Goal: Transaction & Acquisition: Obtain resource

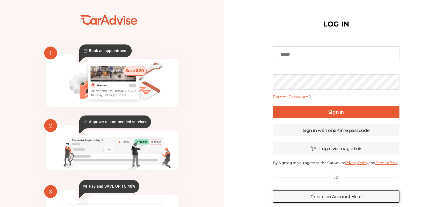
type input "**********"
click at [339, 112] on b "Sign In" at bounding box center [335, 112] width 15 height 6
click at [338, 111] on b "Sign In" at bounding box center [335, 112] width 15 height 6
click at [330, 130] on link "Sign in with one-time passcode" at bounding box center [336, 130] width 127 height 12
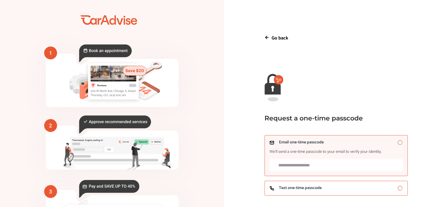
click at [321, 189] on span "Text one-time passcode" at bounding box center [300, 188] width 43 height 5
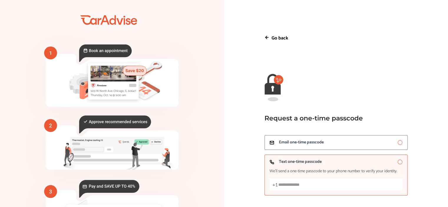
click at [308, 181] on input "Text one-time passcode We’ll send a one-time passcode to your phone number to v…" at bounding box center [336, 185] width 133 height 12
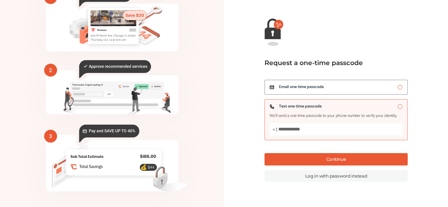
scroll to position [59, 0]
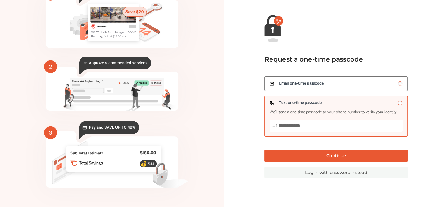
type input "**********"
click at [340, 153] on button "Continue" at bounding box center [336, 156] width 143 height 12
click at [339, 171] on link "Log in with password instead" at bounding box center [336, 172] width 143 height 11
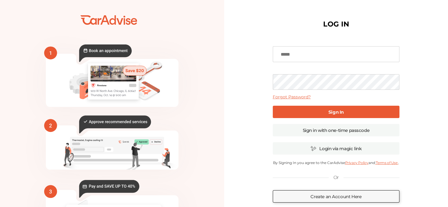
type input "**********"
click at [331, 130] on link "Sign in with one-time passcode" at bounding box center [336, 130] width 127 height 12
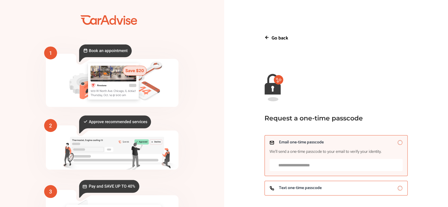
click at [299, 187] on span "Text one-time passcode" at bounding box center [300, 188] width 43 height 5
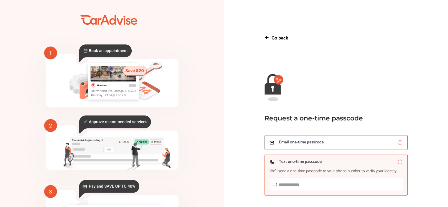
click at [325, 184] on input "Text one-time passcode We’ll send a one-time passcode to your phone number to v…" at bounding box center [336, 185] width 133 height 12
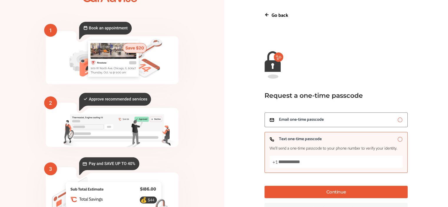
scroll to position [59, 0]
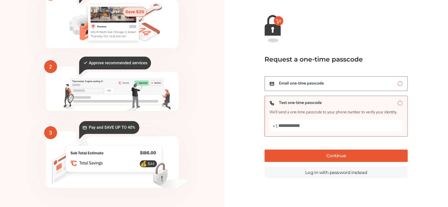
type input "**********"
click at [341, 155] on button "Continue" at bounding box center [336, 156] width 143 height 12
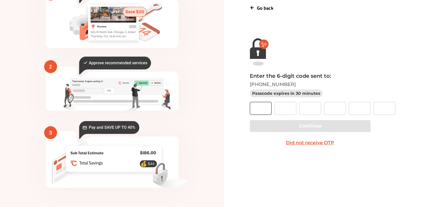
click at [265, 106] on input "text" at bounding box center [261, 108] width 22 height 13
type input "*"
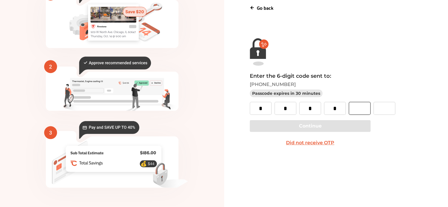
type input "*"
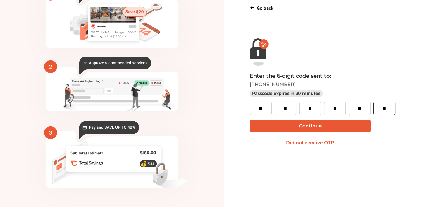
type input "*"
click at [309, 122] on button "Continue" at bounding box center [310, 126] width 121 height 12
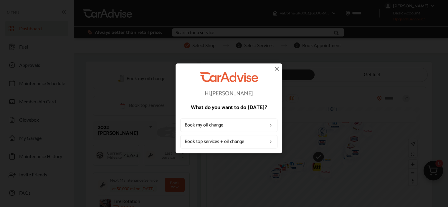
click at [276, 68] on img at bounding box center [276, 68] width 7 height 7
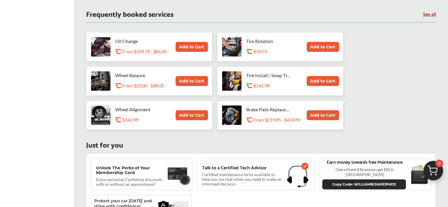
scroll to position [354, 0]
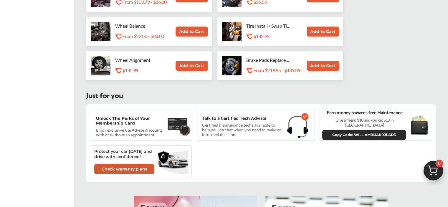
click at [124, 170] on link "Check warranty plans" at bounding box center [124, 169] width 60 height 10
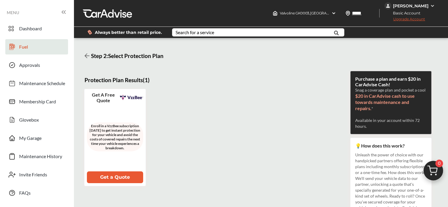
click at [26, 44] on span "Fuel" at bounding box center [23, 48] width 9 height 8
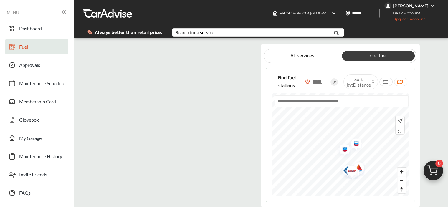
click at [359, 166] on img "Map marker" at bounding box center [352, 171] width 16 height 15
click at [353, 169] on img "Map marker" at bounding box center [350, 172] width 16 height 19
click at [376, 55] on link "Get fuel" at bounding box center [378, 56] width 73 height 11
click at [375, 55] on link "Get fuel" at bounding box center [378, 56] width 73 height 11
click at [336, 79] on circle at bounding box center [334, 81] width 7 height 7
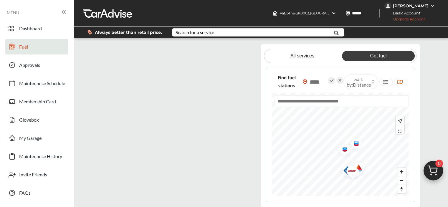
click at [342, 79] on icon at bounding box center [339, 80] width 7 height 7
click at [344, 147] on img "Map marker" at bounding box center [343, 150] width 16 height 19
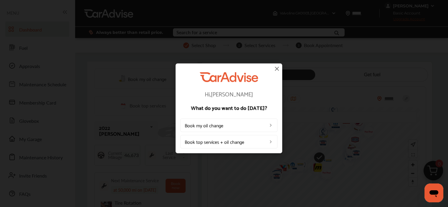
click at [274, 68] on img at bounding box center [276, 68] width 7 height 7
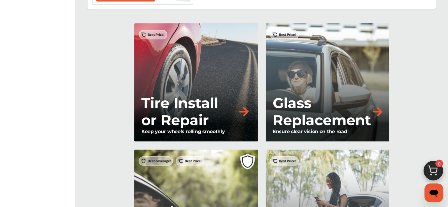
scroll to position [442, 0]
